Goal: Register for event/course: Sign up to attend an event or enroll in a course

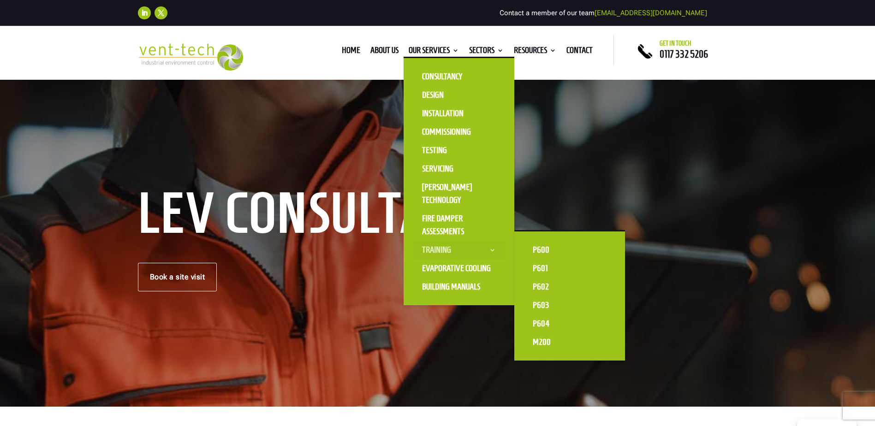
click at [436, 251] on link "Training" at bounding box center [459, 250] width 92 height 18
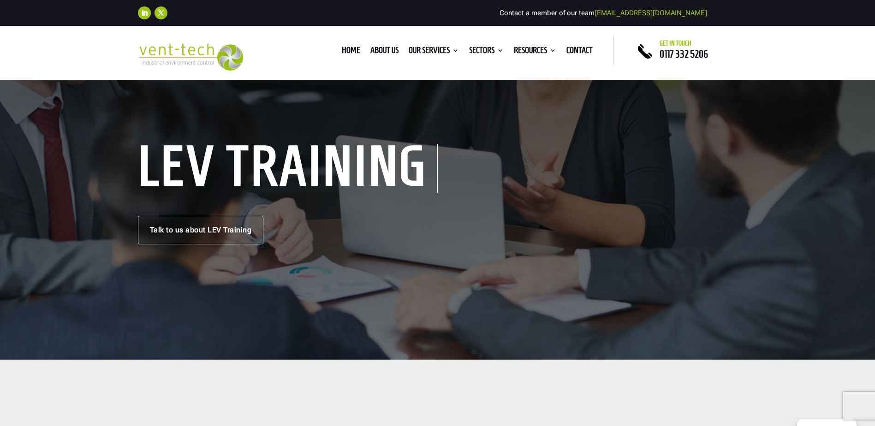
scroll to position [46, 0]
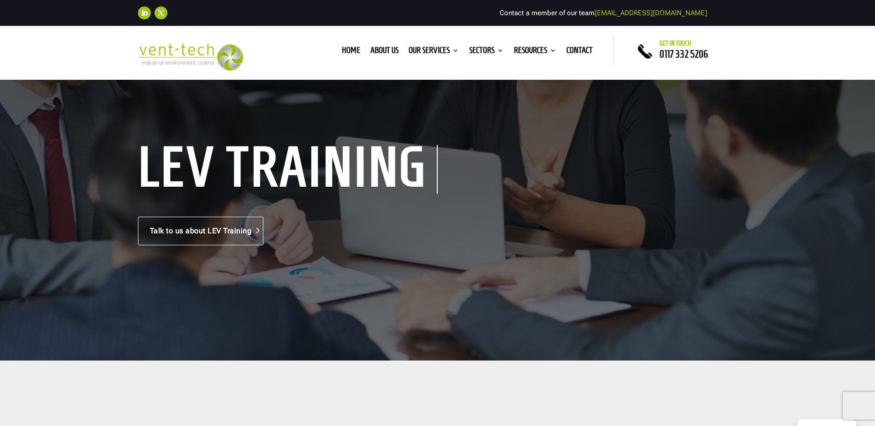
click at [204, 232] on link "Talk to us about LEV Training" at bounding box center [201, 231] width 126 height 29
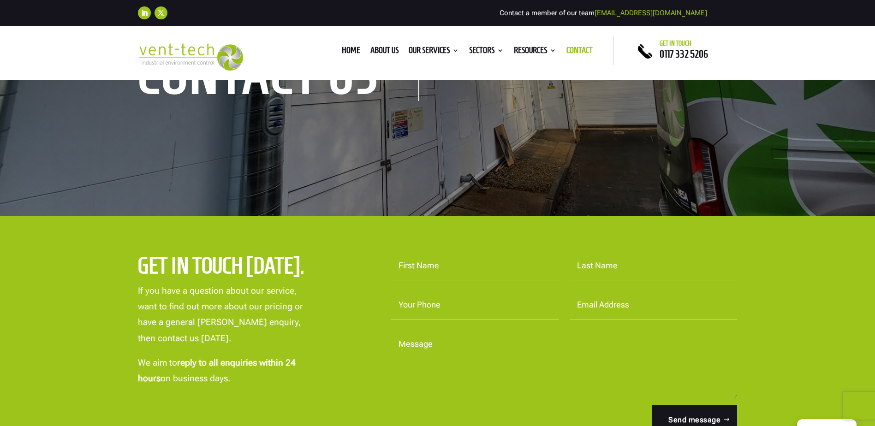
scroll to position [138, 0]
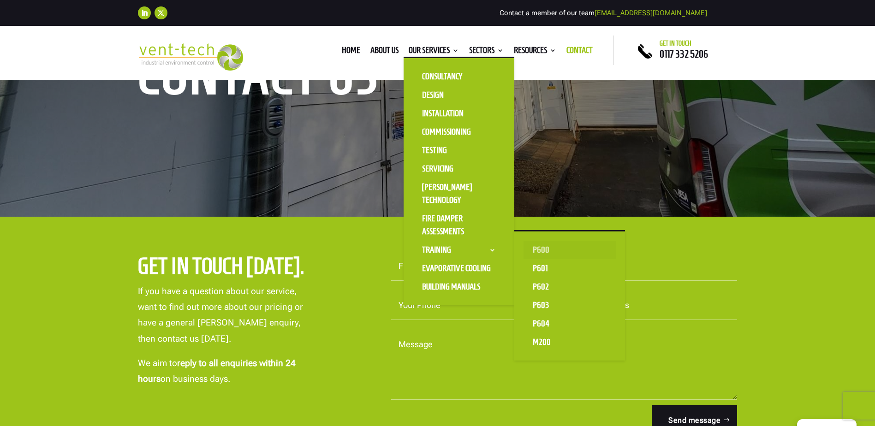
click at [539, 249] on link "P600" at bounding box center [569, 250] width 92 height 18
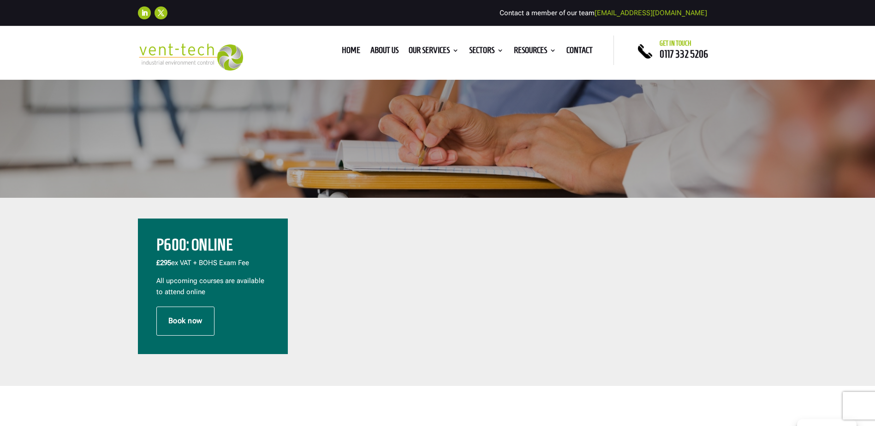
scroll to position [231, 0]
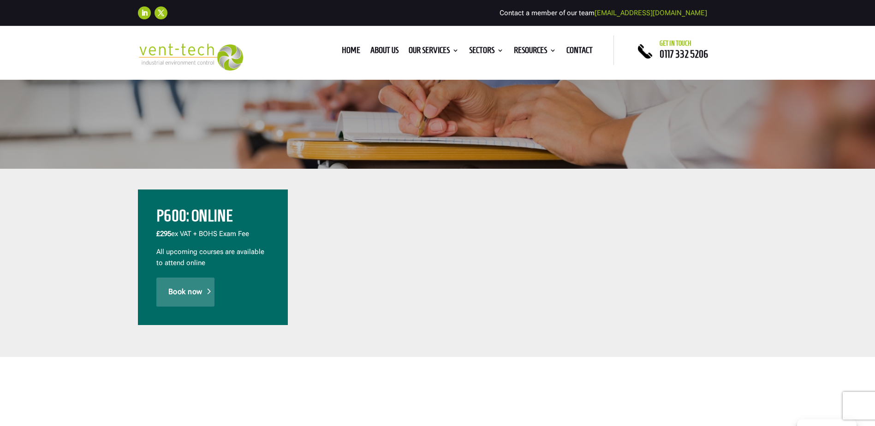
click at [187, 285] on link "Book now" at bounding box center [185, 292] width 58 height 29
